Goal: Transaction & Acquisition: Purchase product/service

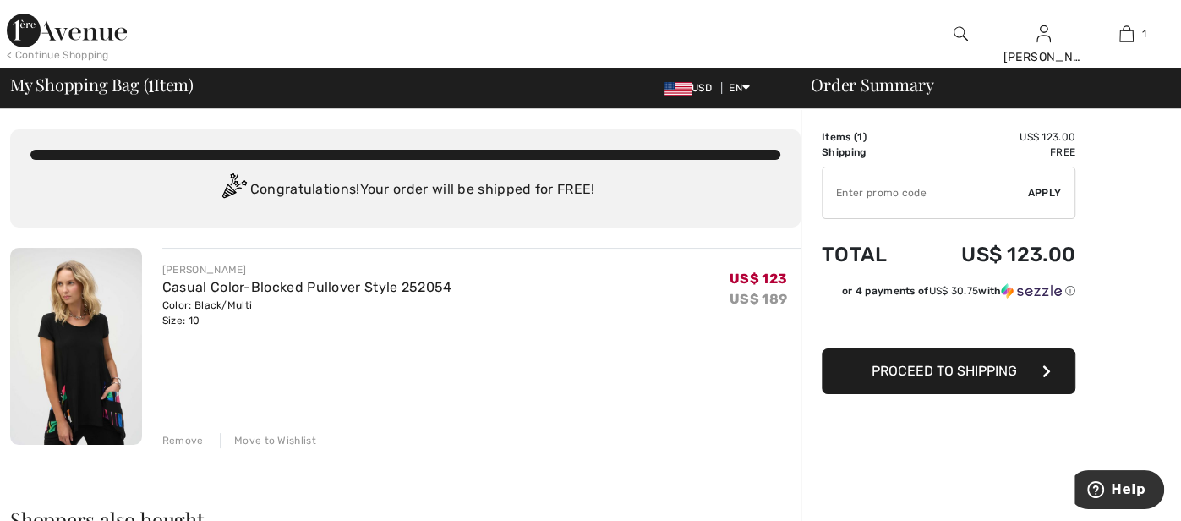
click at [63, 56] on div "< Continue Shopping" at bounding box center [58, 54] width 102 height 15
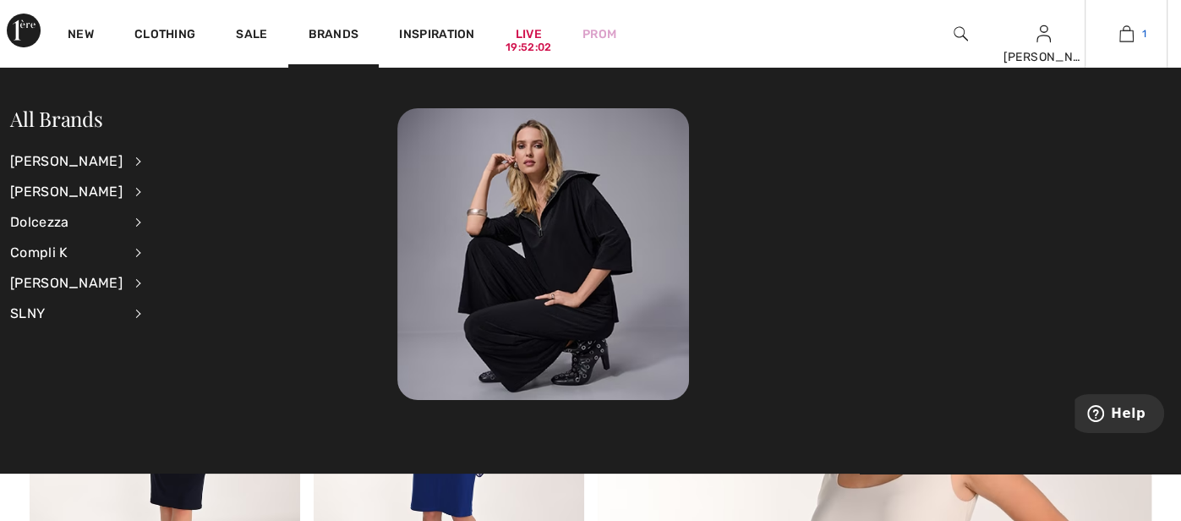
click at [1124, 34] on img at bounding box center [1126, 34] width 14 height 20
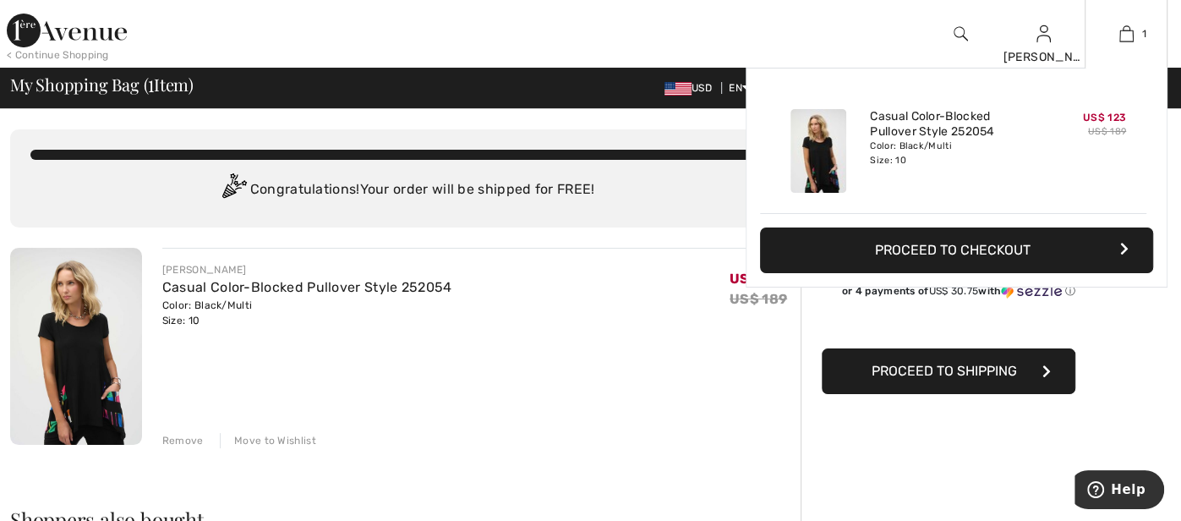
click at [942, 328] on div "Added to Bag Joseph Ribkoff Casual Color-blocked Pullover Style 252054 US$ 123 …" at bounding box center [956, 218] width 422 height 300
click at [949, 327] on div "Added to Bag Joseph Ribkoff Casual Color-blocked Pullover Style 252054 US$ 123 …" at bounding box center [956, 218] width 422 height 300
click at [961, 366] on div "Added to Bag Joseph Ribkoff Casual Color-blocked Pullover Style 252054 US$ 123 …" at bounding box center [956, 218] width 422 height 300
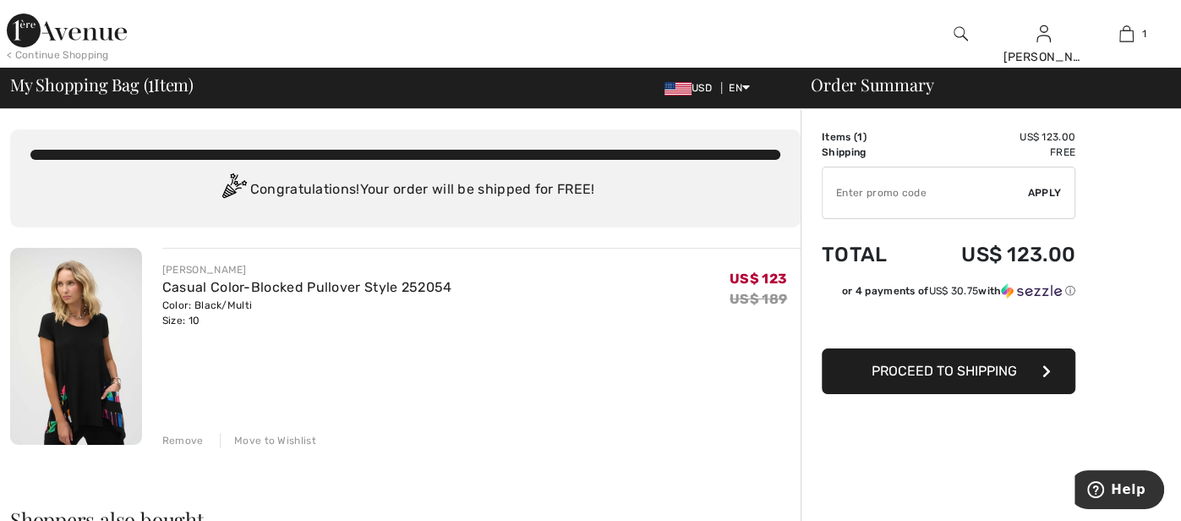
click at [951, 369] on span "Proceed to Shipping" at bounding box center [943, 371] width 145 height 16
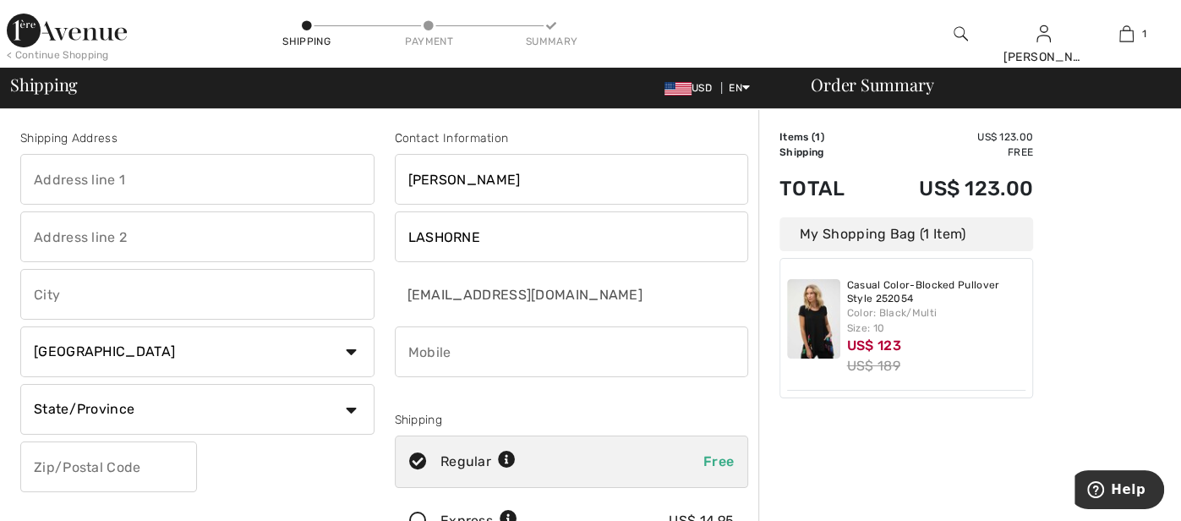
click at [299, 180] on input "text" at bounding box center [197, 179] width 354 height 51
type input "[STREET_ADDRESS]"
type input "Northbrook"
select select "US"
select select "IL"
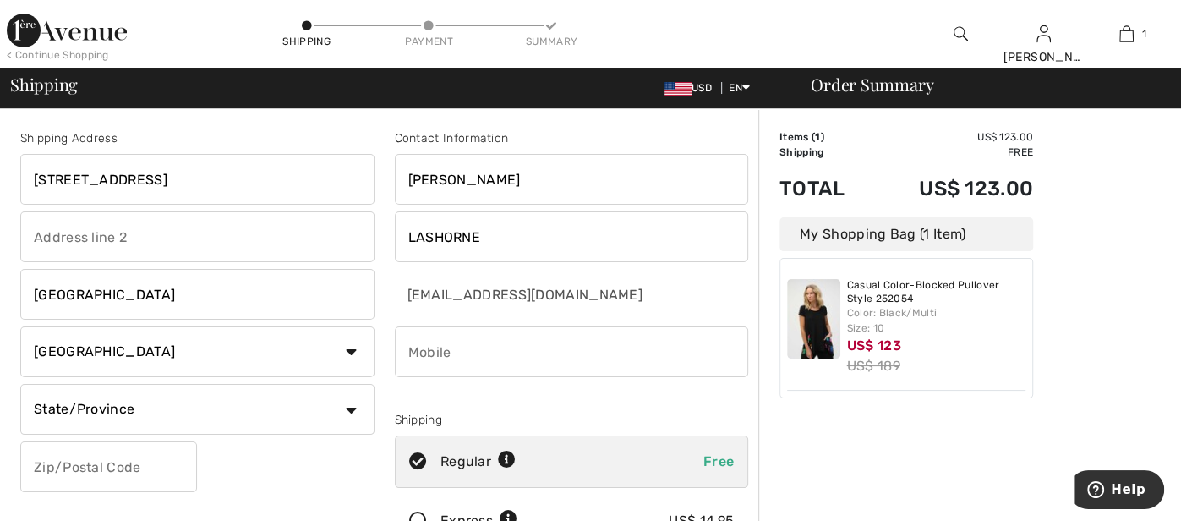
type input "60062"
type input "8472724175"
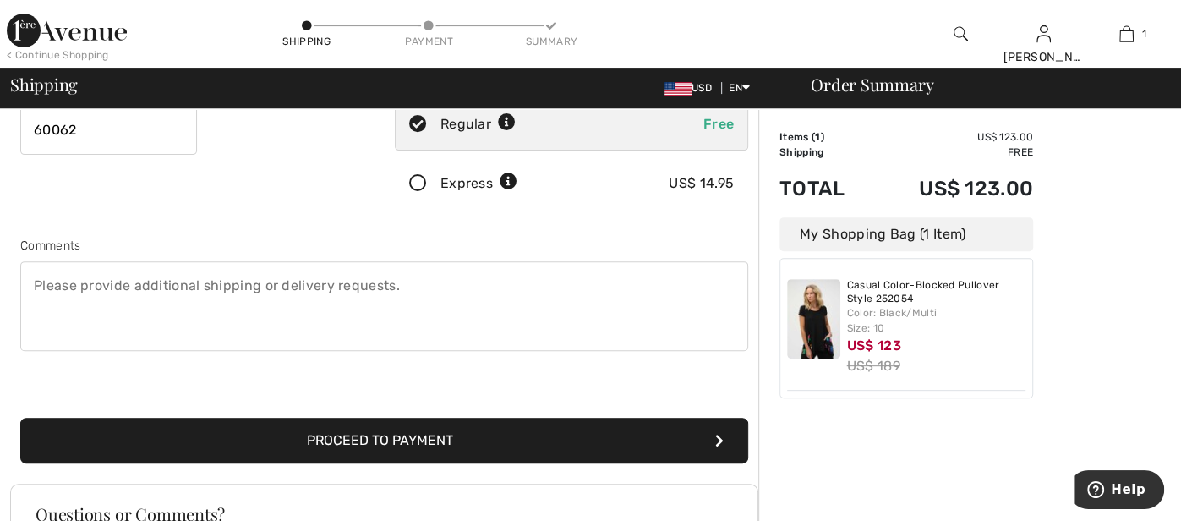
scroll to position [337, 0]
click at [422, 435] on button "Proceed to Payment" at bounding box center [384, 441] width 728 height 46
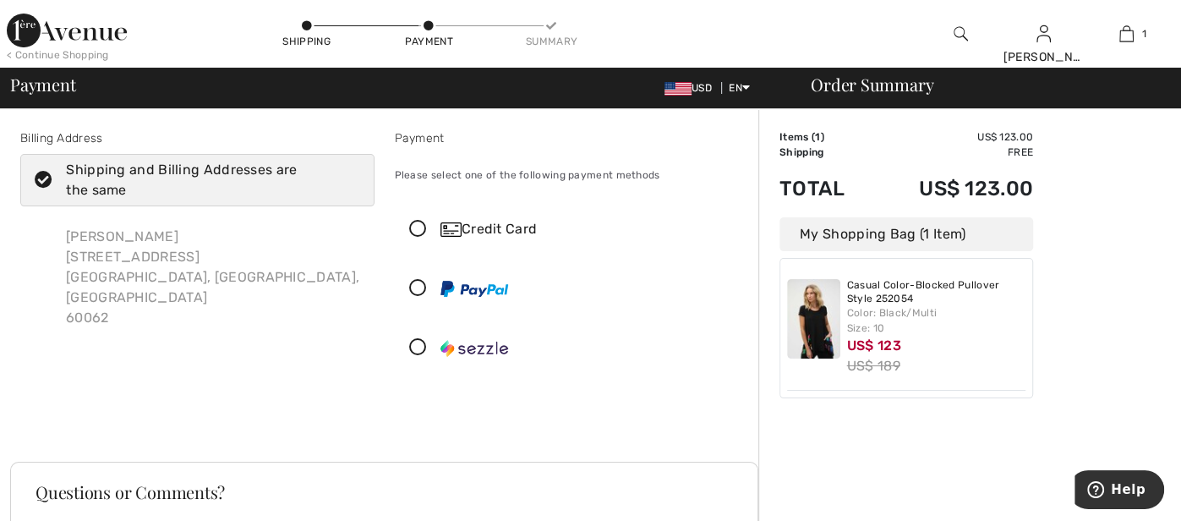
click at [417, 292] on icon at bounding box center [418, 289] width 45 height 18
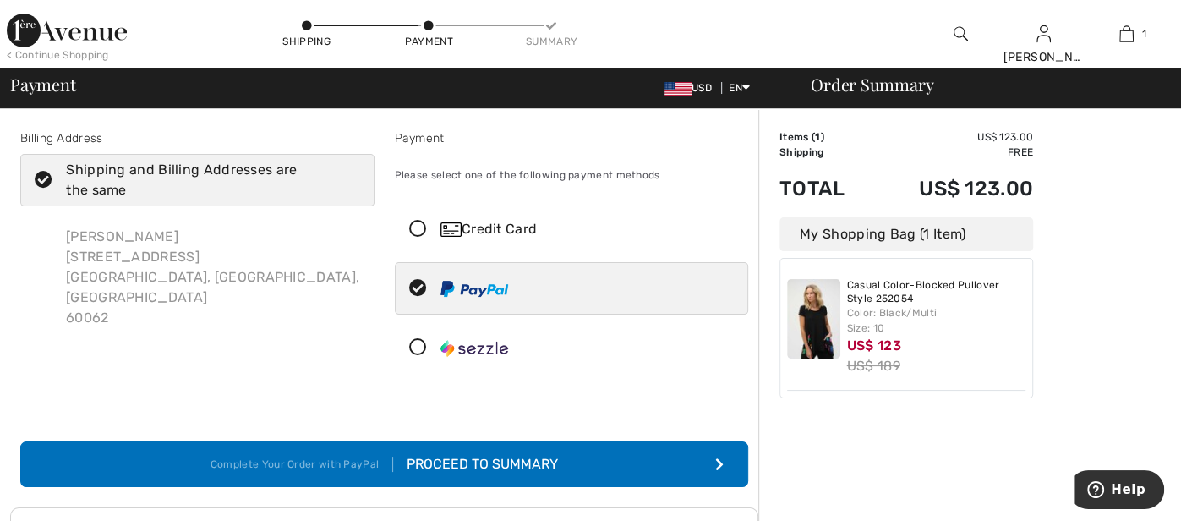
click at [486, 461] on div "Proceed to Summary" at bounding box center [475, 464] width 165 height 20
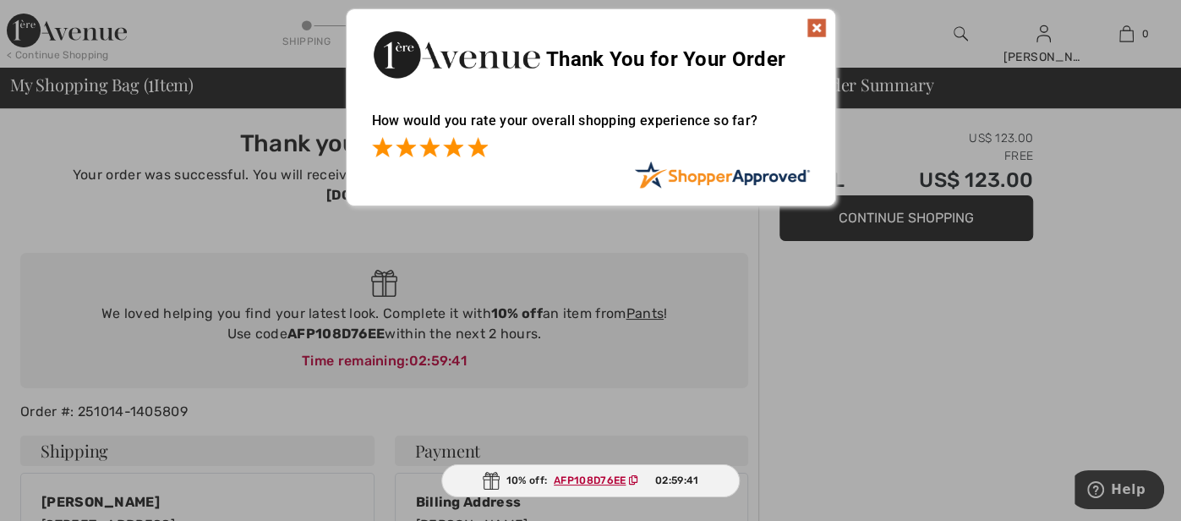
click at [477, 147] on span at bounding box center [477, 147] width 20 height 20
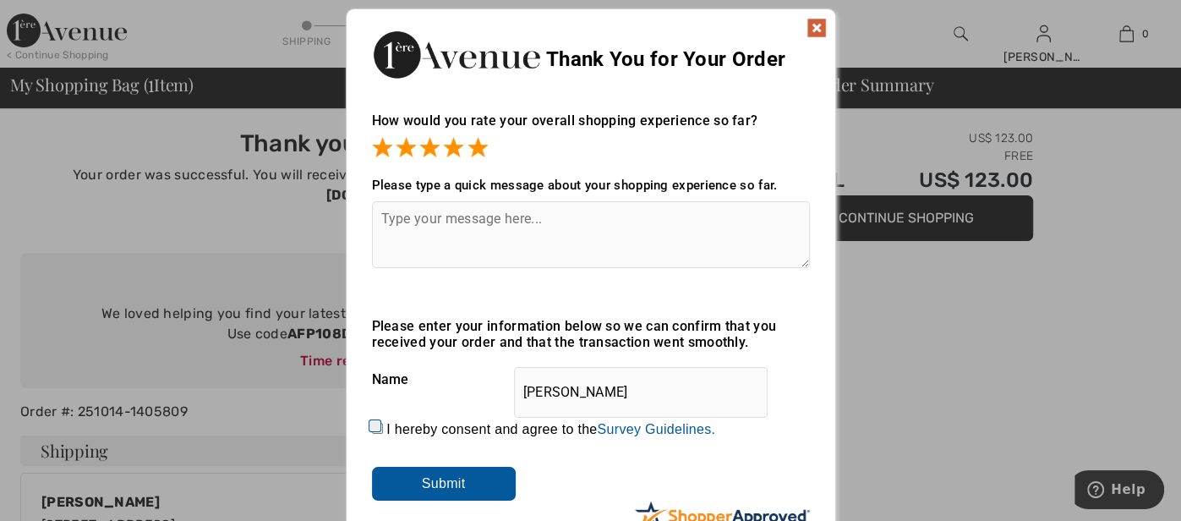
click at [383, 217] on textarea at bounding box center [591, 234] width 438 height 67
type textarea "Simple, Easy & Quick!"
click at [374, 423] on input "I hereby consent and agree to the By submitting a review, you grant permission …" at bounding box center [377, 428] width 11 height 11
checkbox input "true"
click at [441, 481] on input "Submit" at bounding box center [444, 484] width 144 height 34
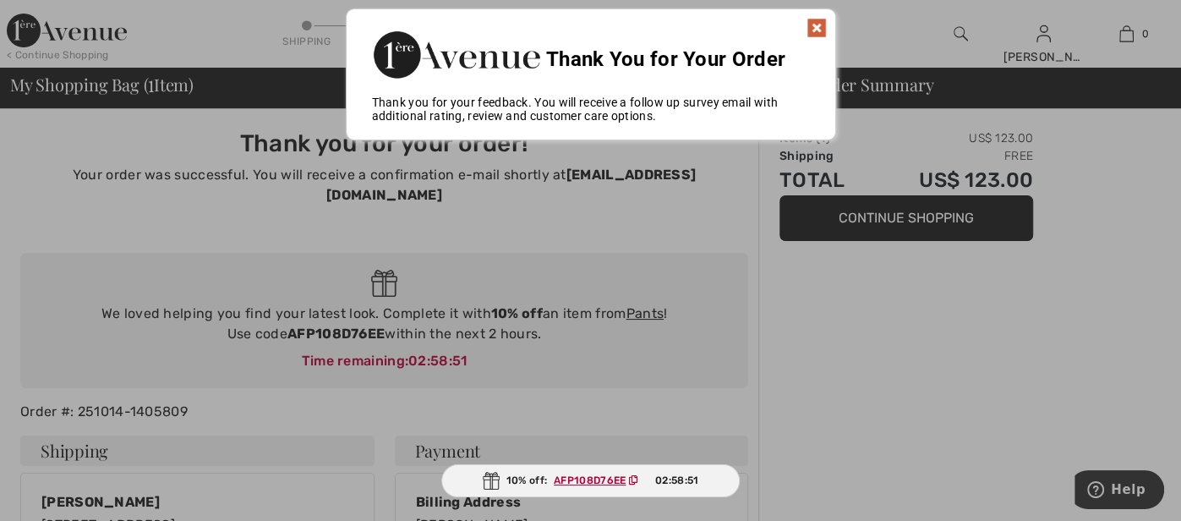
click at [815, 25] on img at bounding box center [816, 28] width 20 height 20
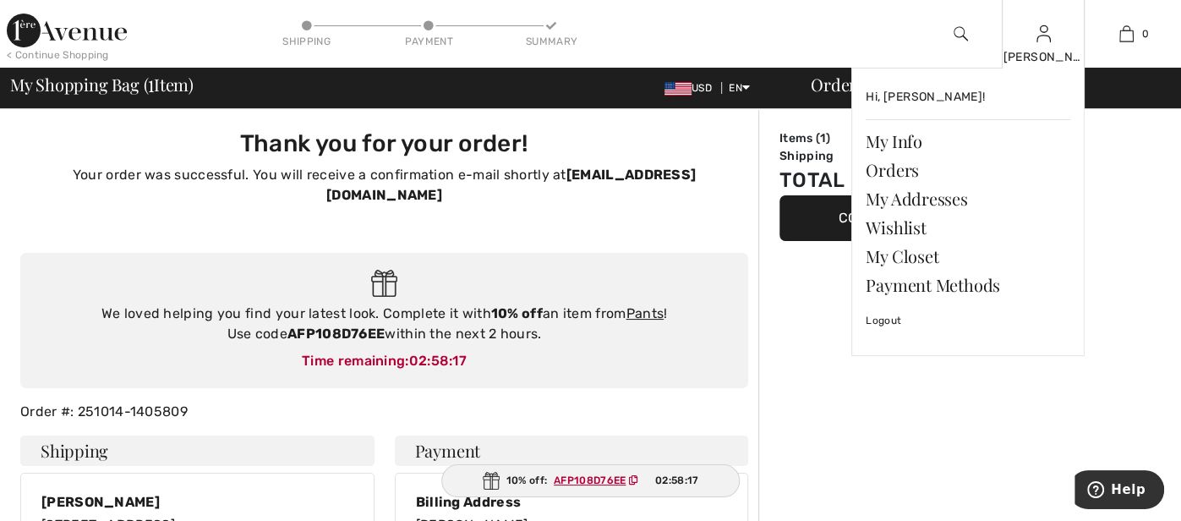
click at [1044, 49] on div "[PERSON_NAME]" at bounding box center [1042, 57] width 81 height 18
click at [898, 173] on link "Orders" at bounding box center [968, 170] width 205 height 29
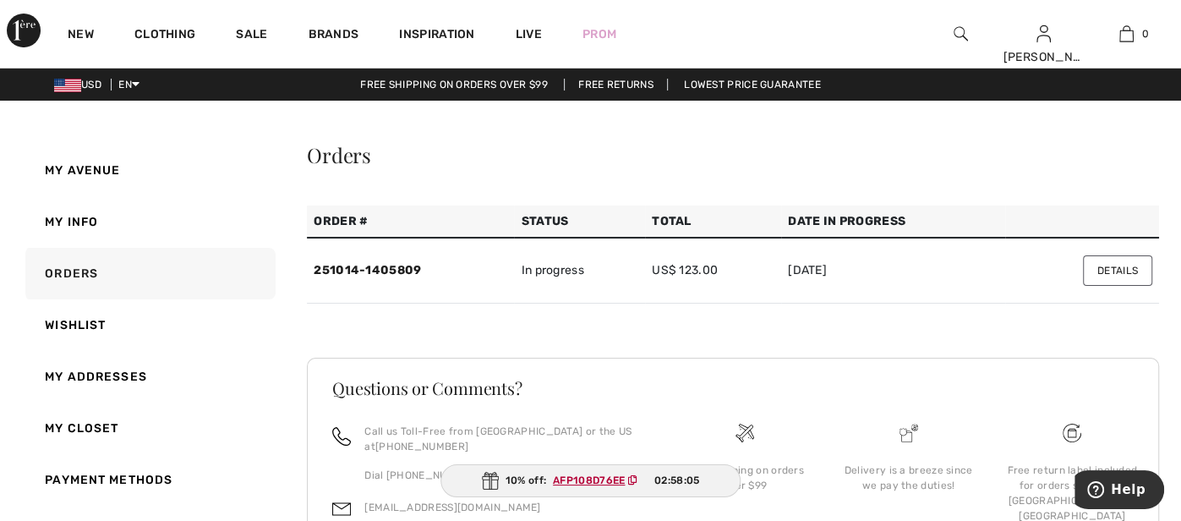
click at [1113, 267] on button "Details" at bounding box center [1117, 270] width 69 height 30
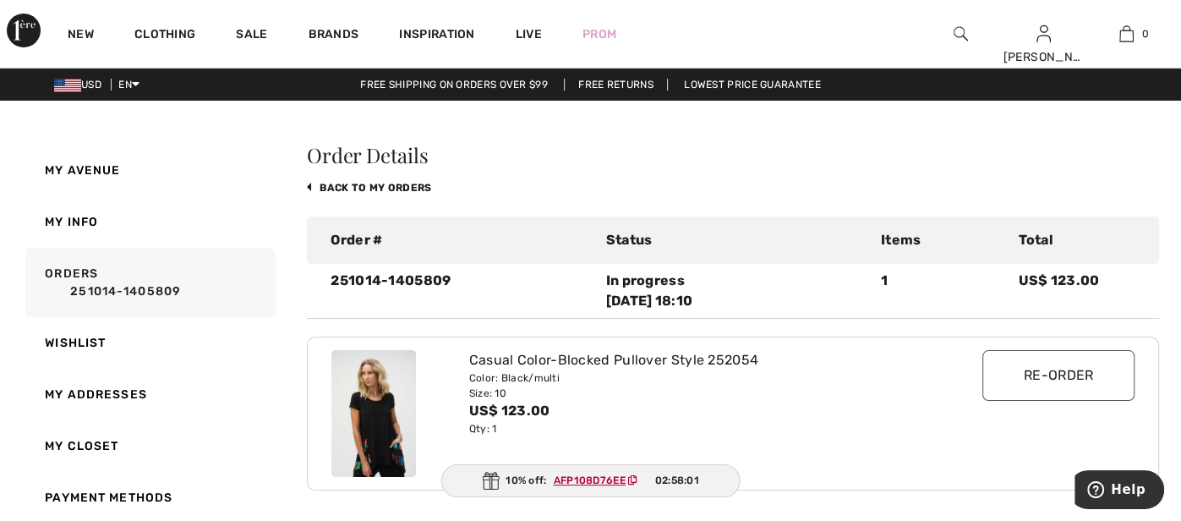
click at [1146, 167] on div "Order Details back to My Orders Order # Status Items Total 251014-1405809 In pr…" at bounding box center [733, 497] width 852 height 705
